Goal: Navigation & Orientation: Understand site structure

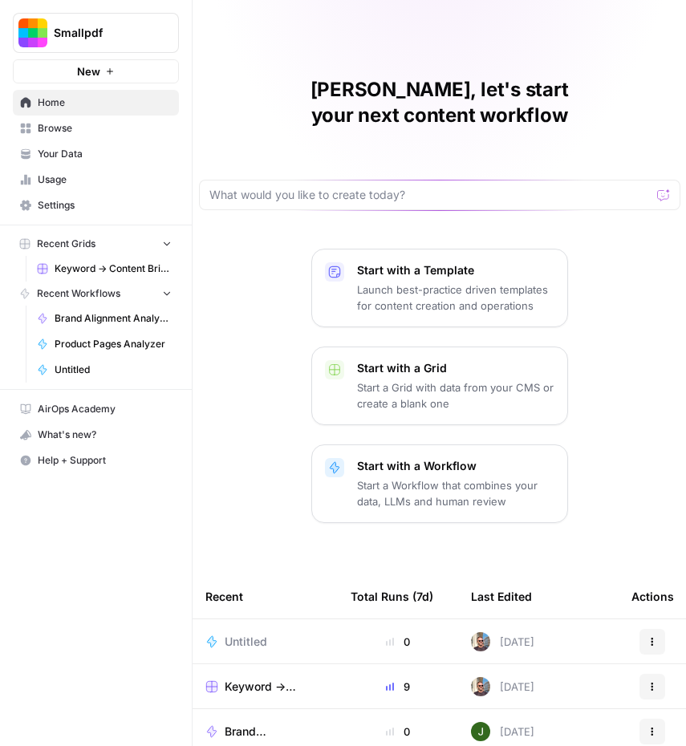
click at [62, 147] on span "Your Data" at bounding box center [105, 154] width 134 height 14
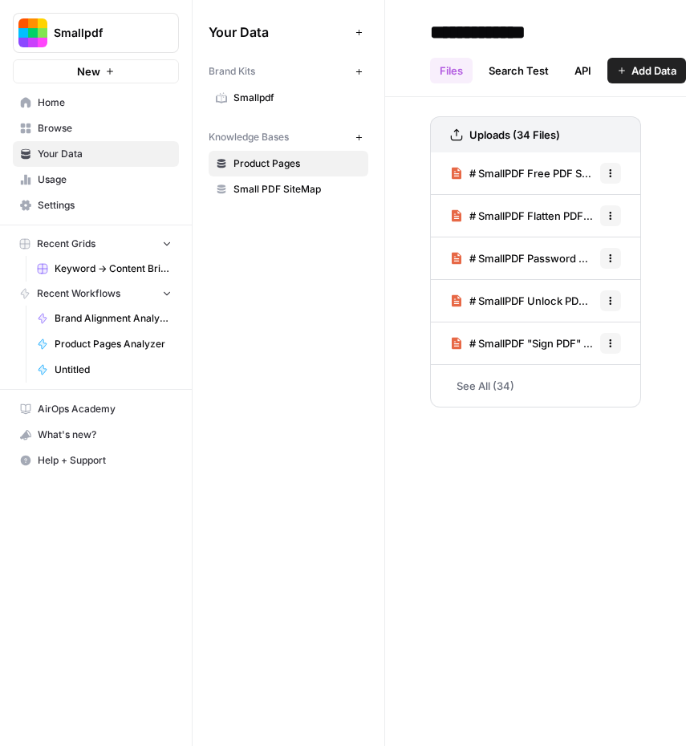
click at [255, 97] on span "Smallpdf" at bounding box center [297, 98] width 128 height 14
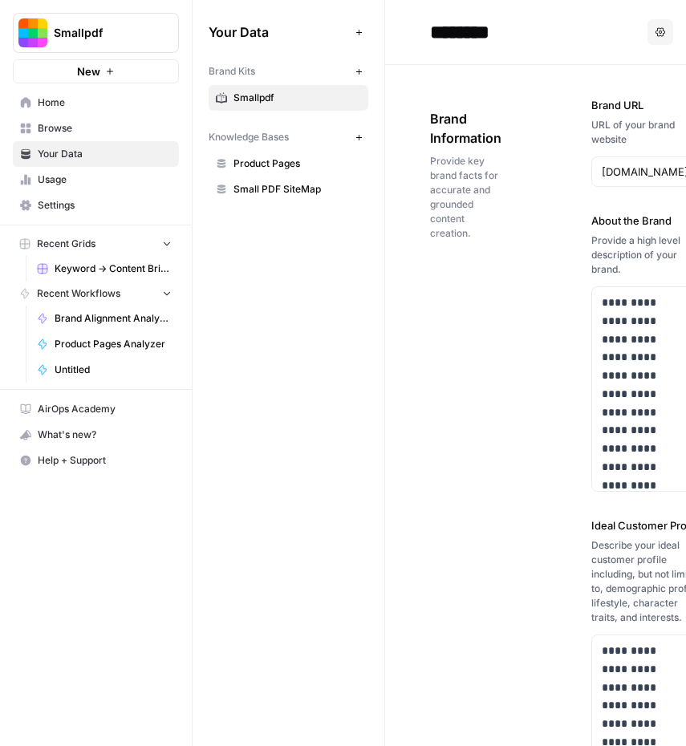
click at [282, 310] on div "Your Data Add Data Brand Kits New Smallpdf Knowledge Bases New Product Pages Sm…" at bounding box center [288, 373] width 192 height 746
drag, startPoint x: 387, startPoint y: 355, endPoint x: 373, endPoint y: 357, distance: 14.5
click at [373, 357] on div "**********" at bounding box center [438, 373] width 493 height 746
click at [491, 346] on div "**********" at bounding box center [535, 733] width 211 height 1336
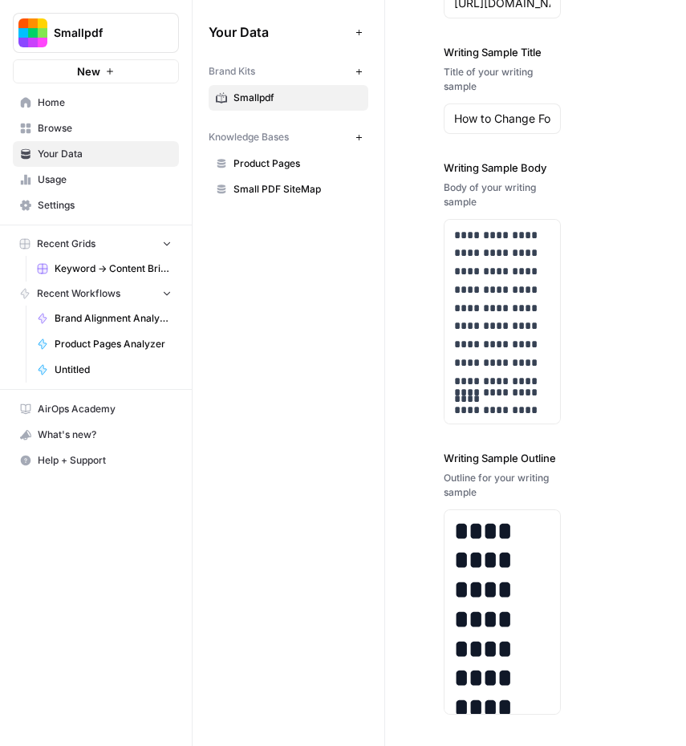
scroll to position [2604, 0]
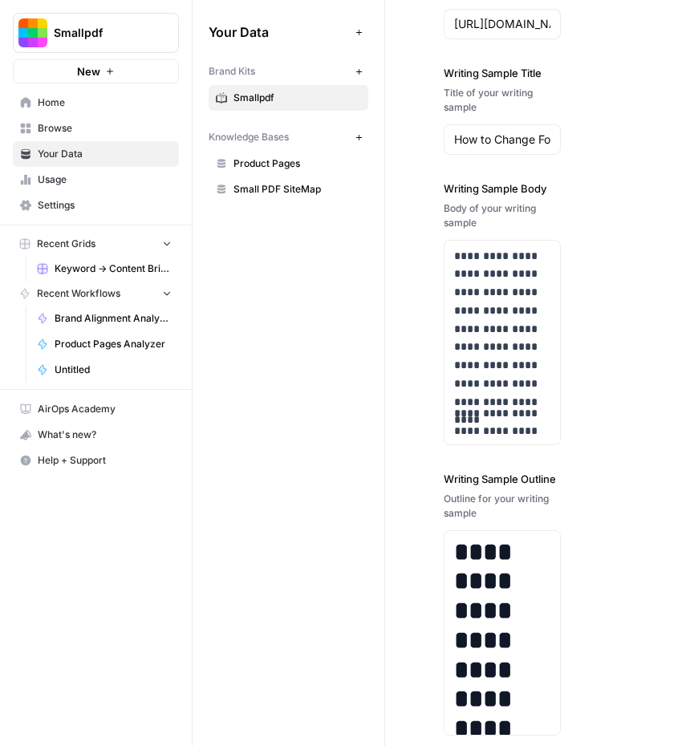
click at [75, 36] on span "Smallpdf" at bounding box center [102, 33] width 97 height 16
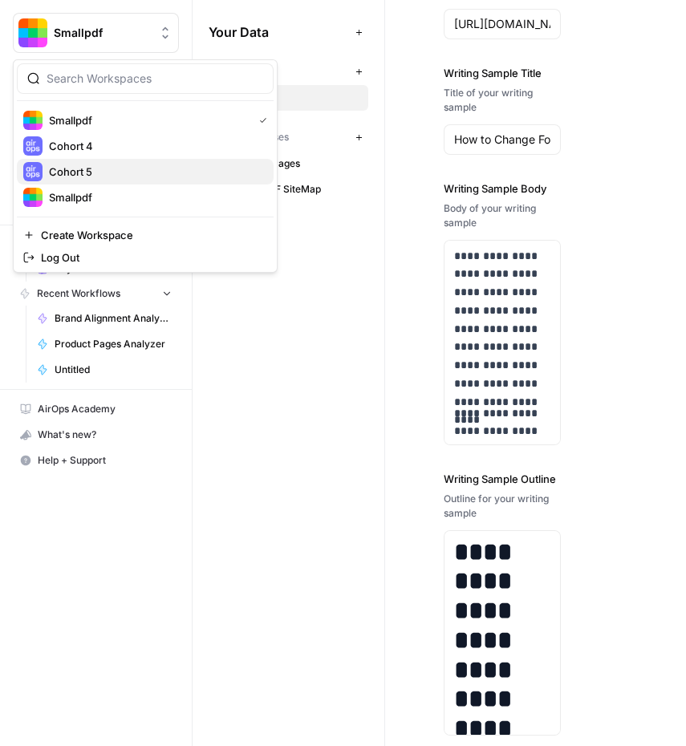
click at [95, 175] on span "Cohort 5" at bounding box center [155, 172] width 212 height 16
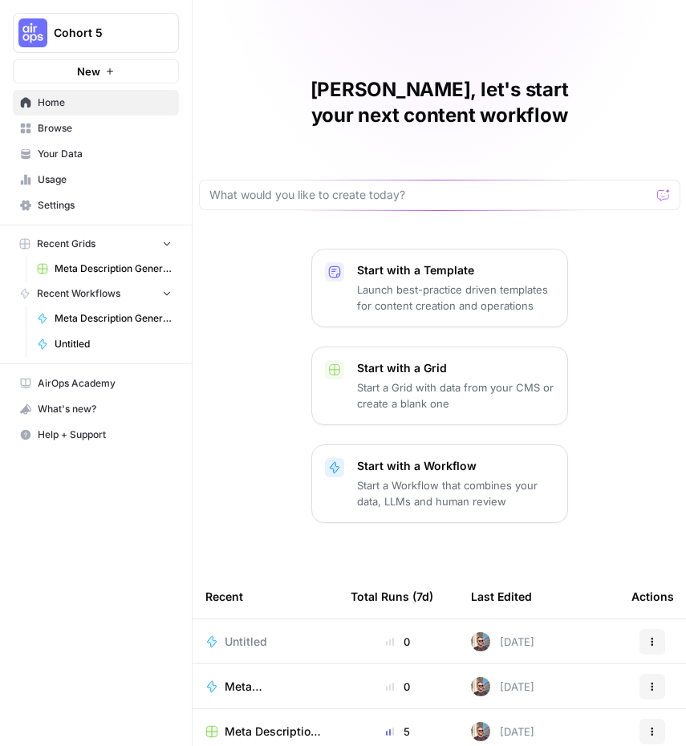
click at [76, 130] on span "Browse" at bounding box center [105, 128] width 134 height 14
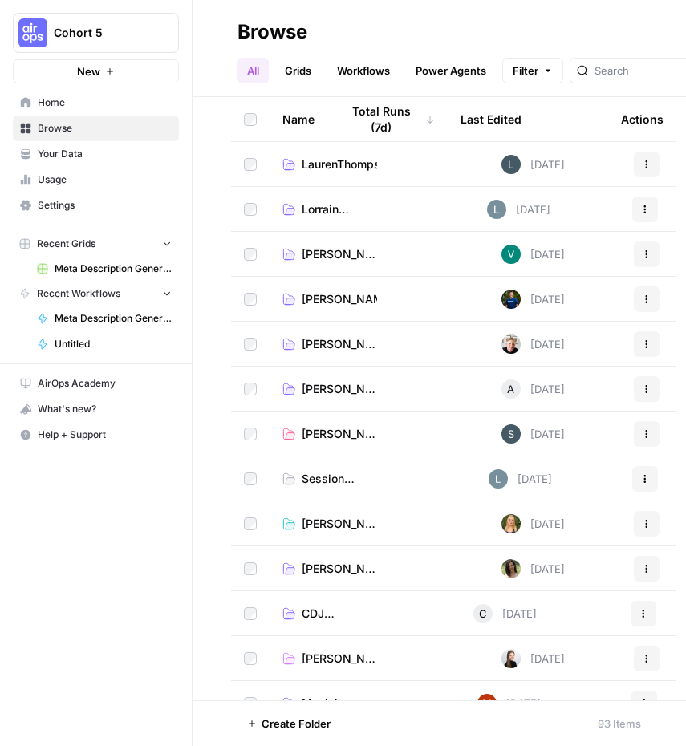
click at [304, 71] on link "Grids" at bounding box center [298, 71] width 46 height 26
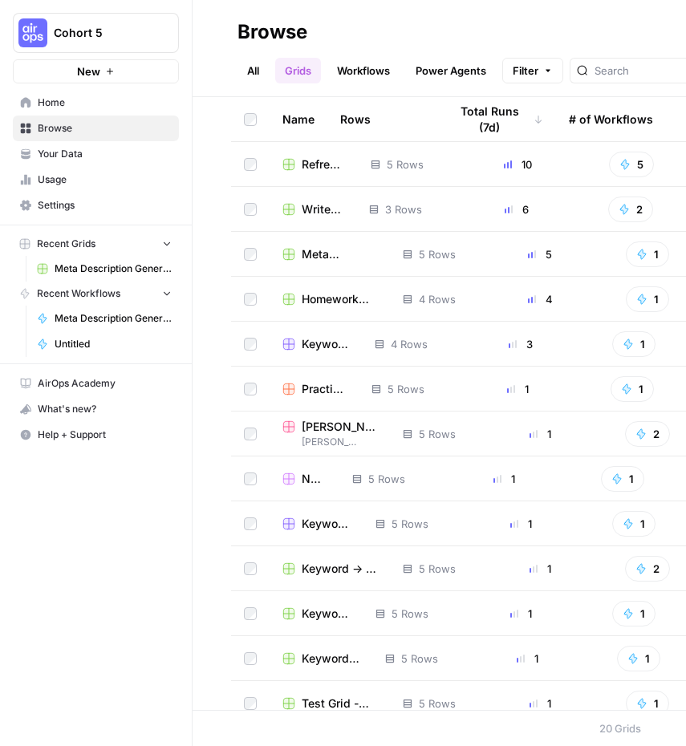
click at [374, 67] on link "Workflows" at bounding box center [363, 71] width 72 height 26
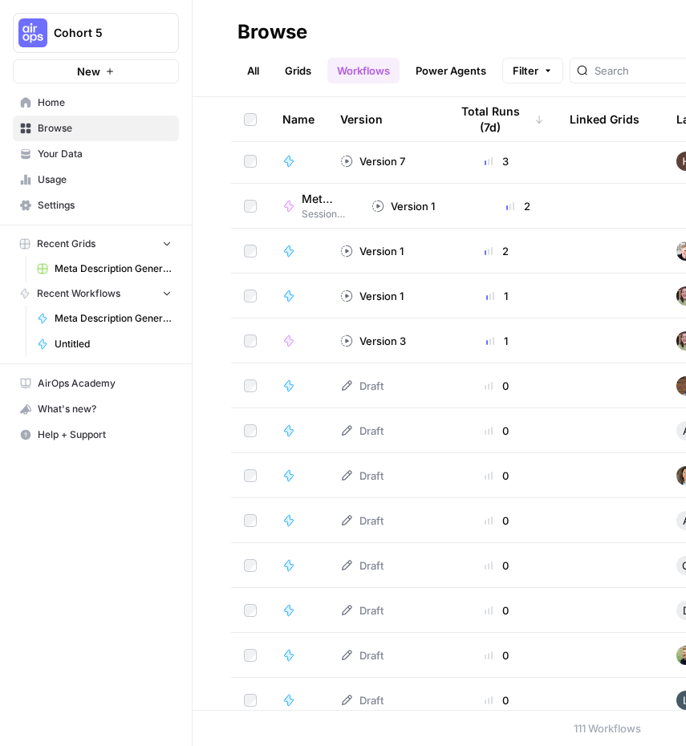
scroll to position [393, 0]
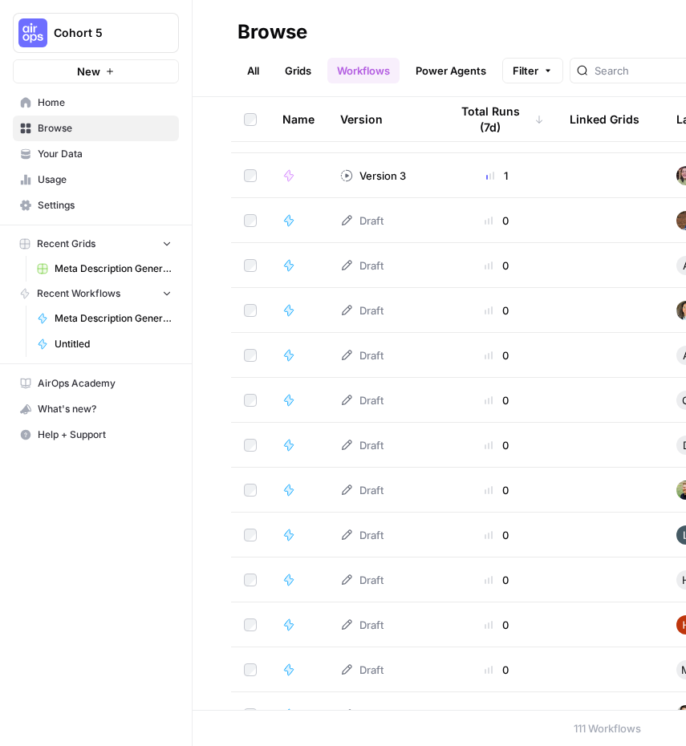
click at [83, 110] on link "Home" at bounding box center [96, 103] width 166 height 26
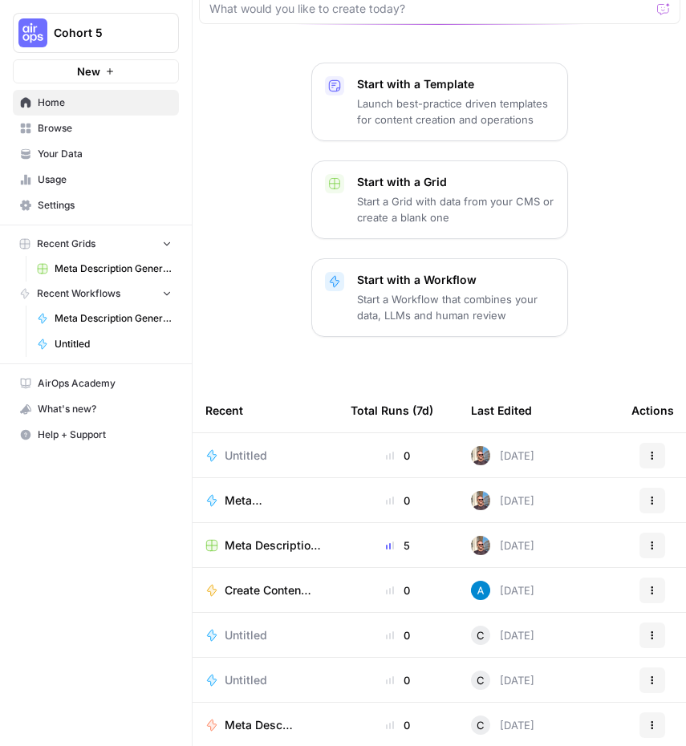
scroll to position [188, 0]
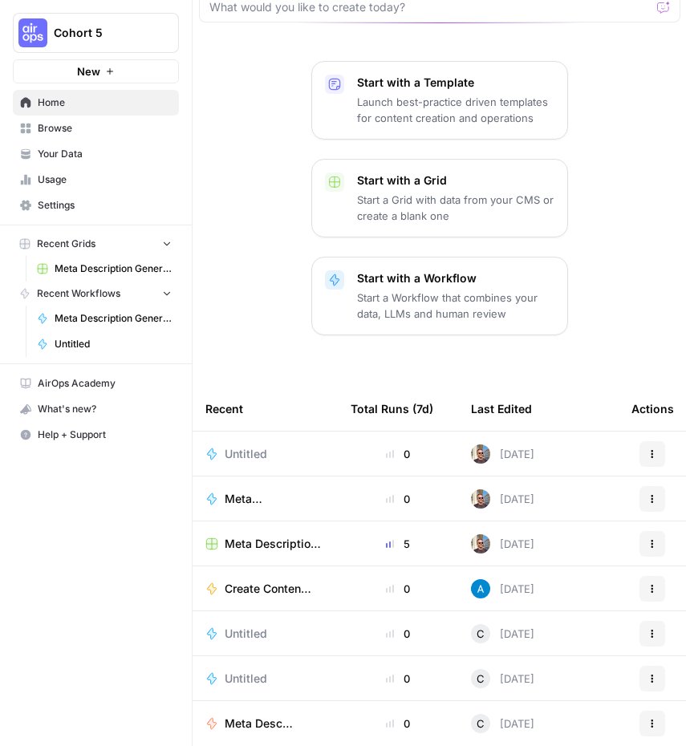
click at [71, 126] on span "Browse" at bounding box center [105, 128] width 134 height 14
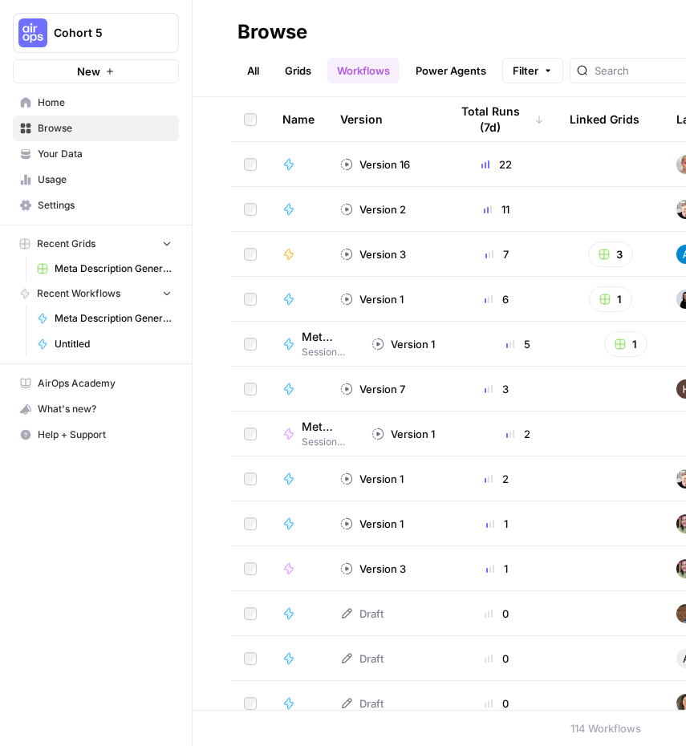
click at [256, 71] on link "All" at bounding box center [252, 71] width 31 height 26
